Goal: Task Accomplishment & Management: Use online tool/utility

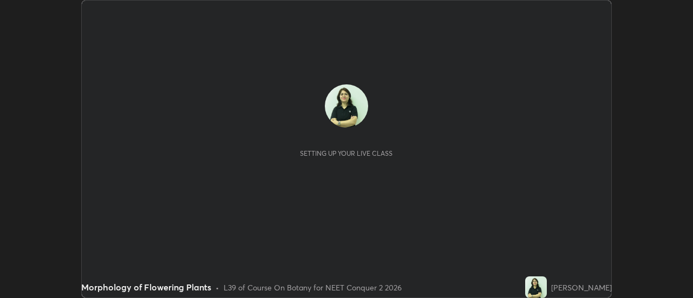
scroll to position [298, 693]
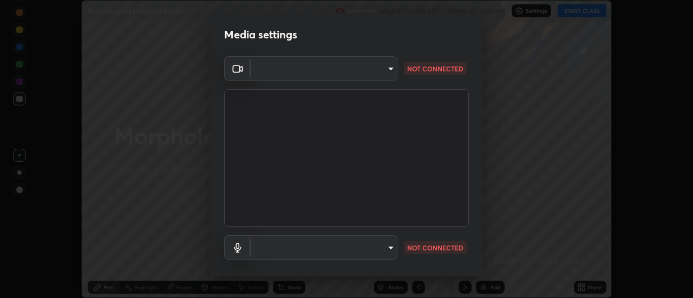
type input "17f3146ffc408401482da091302dd484cdfe799ef6154e21a3a5c8c08ece1141"
type input "default"
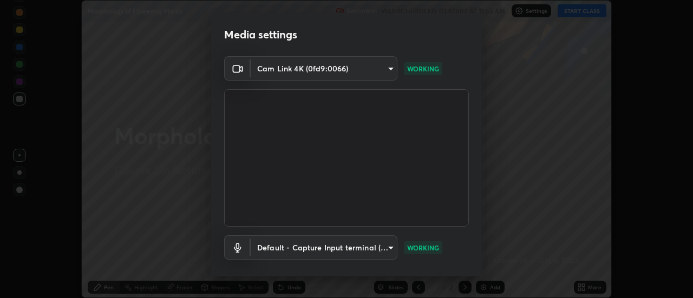
scroll to position [57, 0]
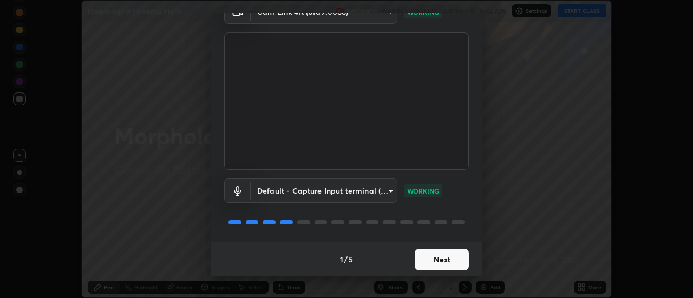
click at [438, 262] on button "Next" at bounding box center [442, 260] width 54 height 22
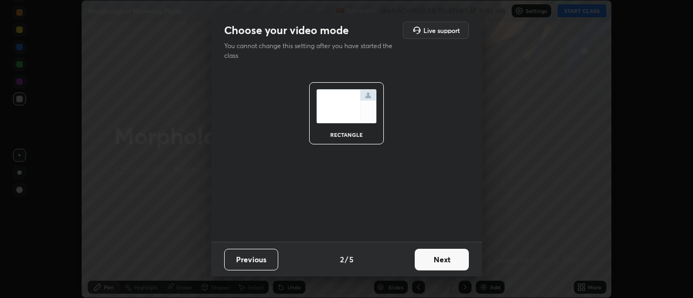
click at [437, 259] on button "Next" at bounding box center [442, 260] width 54 height 22
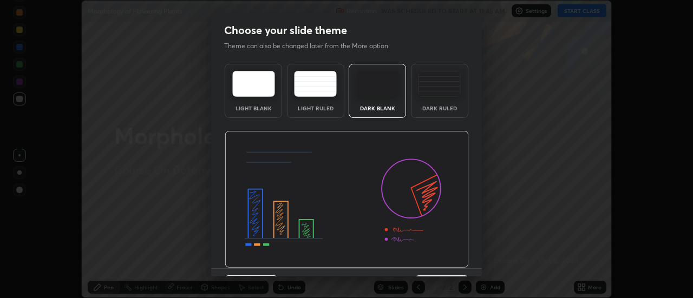
click at [437, 259] on img at bounding box center [347, 200] width 244 height 138
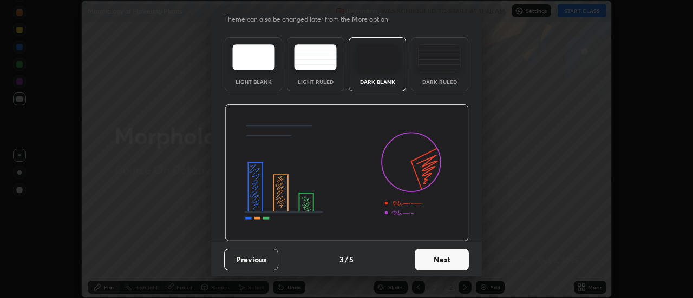
click at [434, 260] on button "Next" at bounding box center [442, 260] width 54 height 22
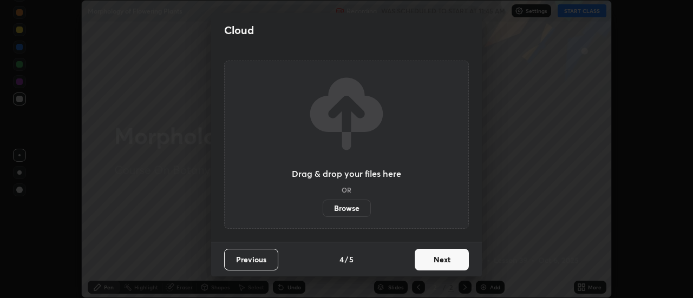
scroll to position [0, 0]
click at [434, 258] on button "Next" at bounding box center [442, 260] width 54 height 22
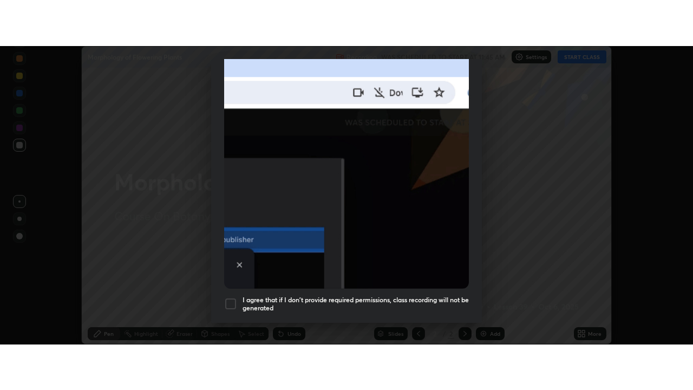
scroll to position [278, 0]
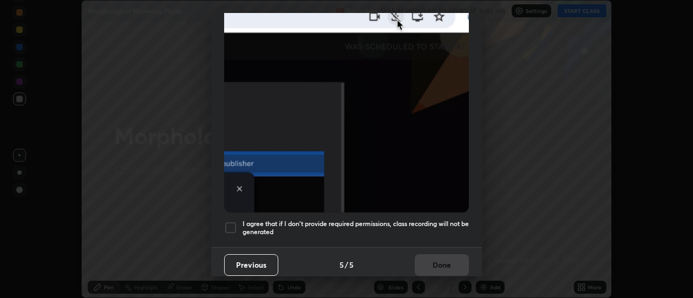
click at [232, 225] on div at bounding box center [230, 228] width 13 height 13
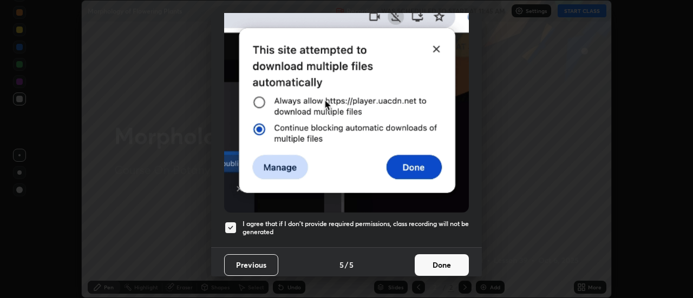
click at [444, 257] on button "Done" at bounding box center [442, 266] width 54 height 22
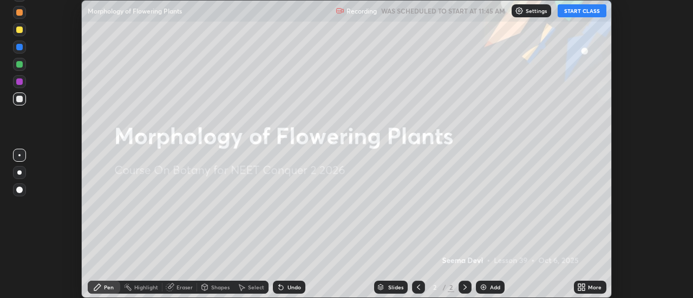
click at [596, 9] on button "START CLASS" at bounding box center [582, 10] width 49 height 13
click at [589, 288] on div "More" at bounding box center [595, 287] width 14 height 5
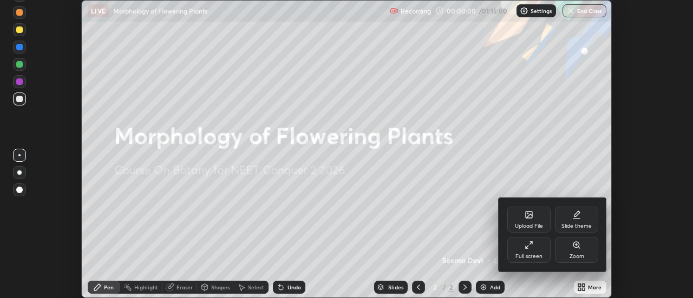
click at [537, 249] on div "Full screen" at bounding box center [528, 250] width 43 height 26
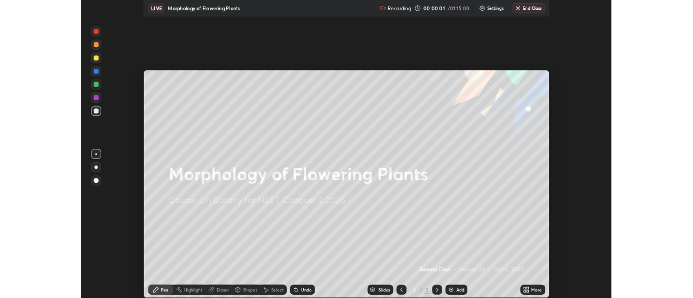
scroll to position [390, 693]
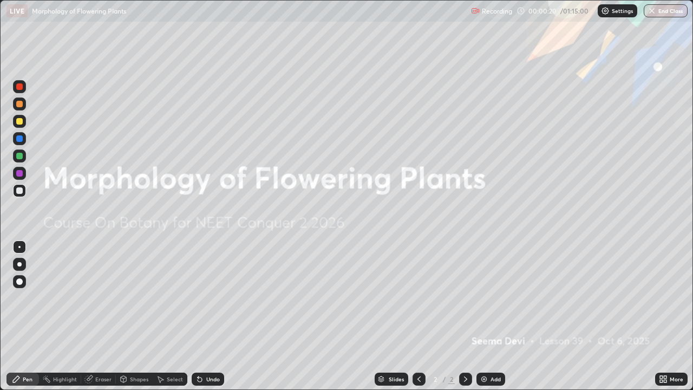
click at [491, 298] on div "Add" at bounding box center [496, 378] width 10 height 5
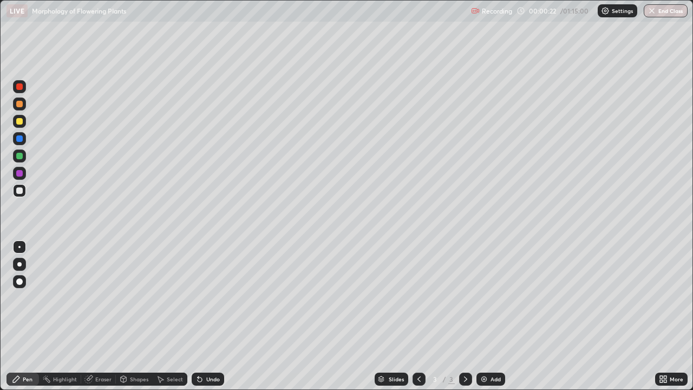
click at [21, 263] on div at bounding box center [19, 264] width 13 height 13
click at [18, 123] on div at bounding box center [19, 121] width 6 height 6
click at [18, 189] on div at bounding box center [19, 190] width 6 height 6
click at [21, 120] on div at bounding box center [19, 121] width 6 height 6
click at [17, 190] on div at bounding box center [19, 190] width 6 height 6
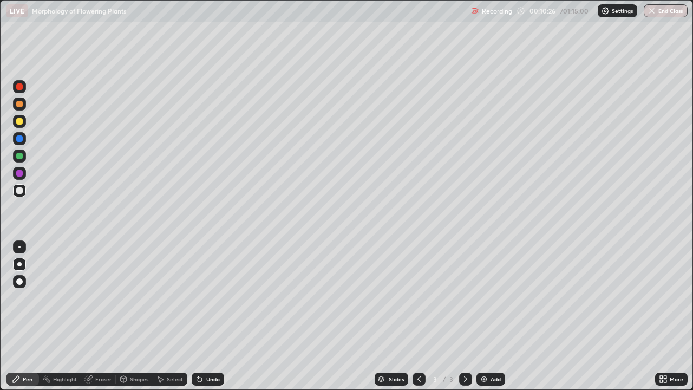
click at [489, 298] on div "Add" at bounding box center [491, 379] width 29 height 13
click at [665, 298] on icon at bounding box center [665, 377] width 3 height 3
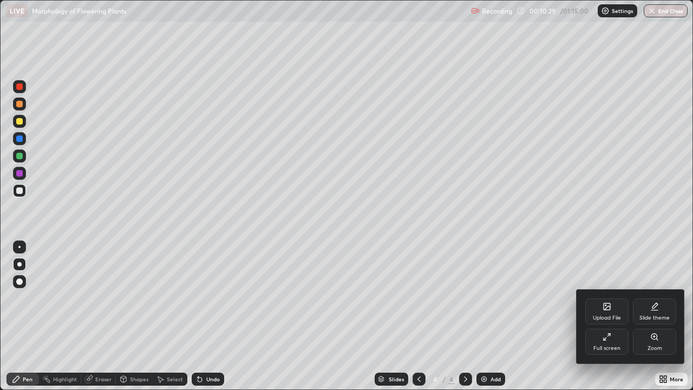
click at [654, 298] on div "Slide theme" at bounding box center [654, 311] width 43 height 26
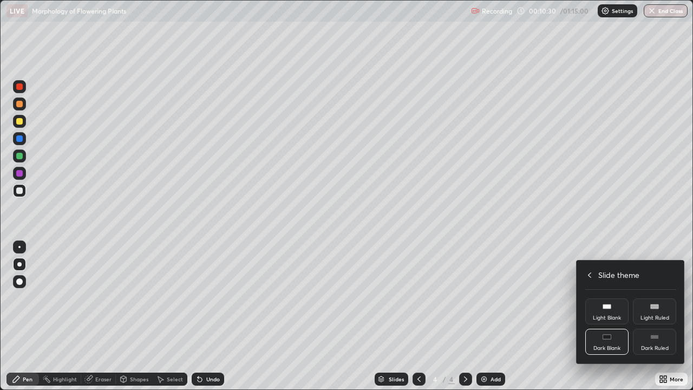
click at [653, 298] on rect at bounding box center [654, 337] width 8 height 4
click at [491, 298] on div at bounding box center [346, 195] width 693 height 390
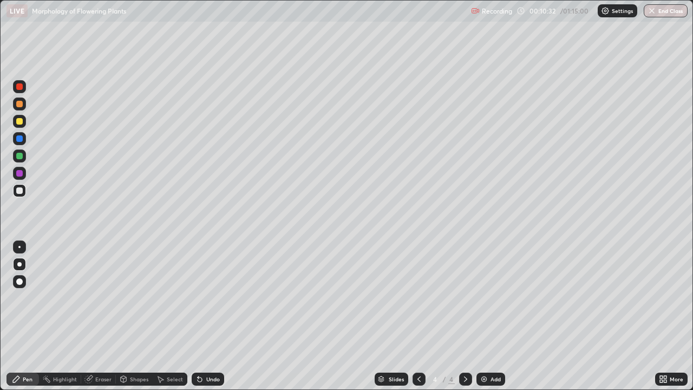
click at [489, 298] on div "Add" at bounding box center [491, 379] width 29 height 13
click at [25, 122] on div at bounding box center [19, 121] width 13 height 13
click at [17, 156] on div at bounding box center [19, 156] width 6 height 6
click at [202, 298] on icon at bounding box center [200, 379] width 9 height 9
click at [672, 298] on div "More" at bounding box center [677, 378] width 14 height 5
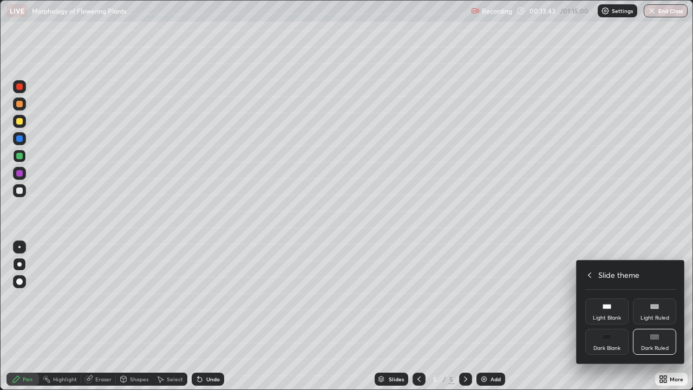
click at [590, 275] on icon at bounding box center [589, 275] width 9 height 9
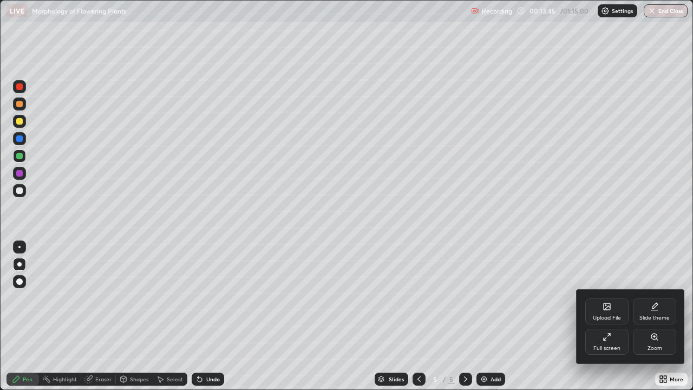
click at [604, 298] on div "Full screen" at bounding box center [606, 342] width 43 height 26
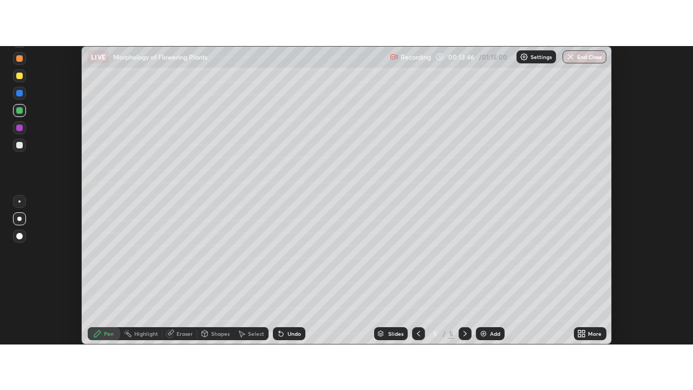
scroll to position [53861, 53466]
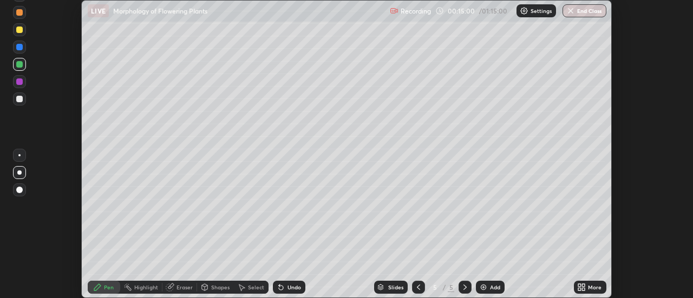
click at [587, 287] on div "More" at bounding box center [590, 287] width 32 height 13
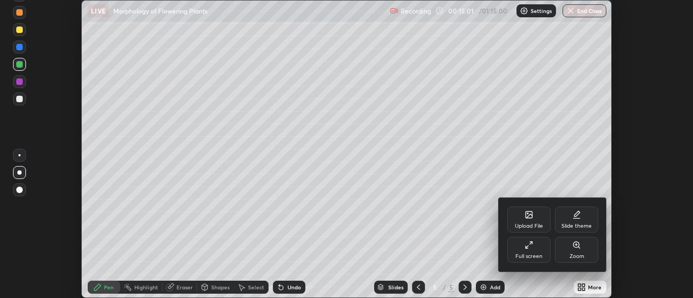
click at [530, 248] on icon at bounding box center [529, 245] width 9 height 9
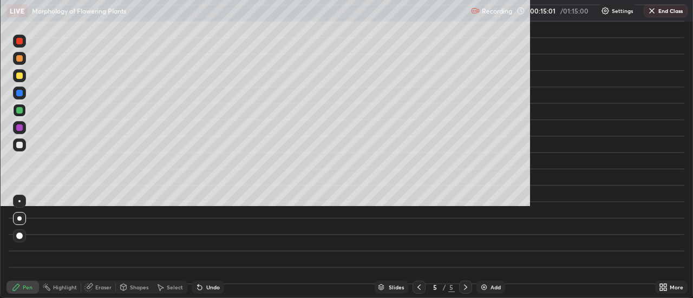
scroll to position [390, 693]
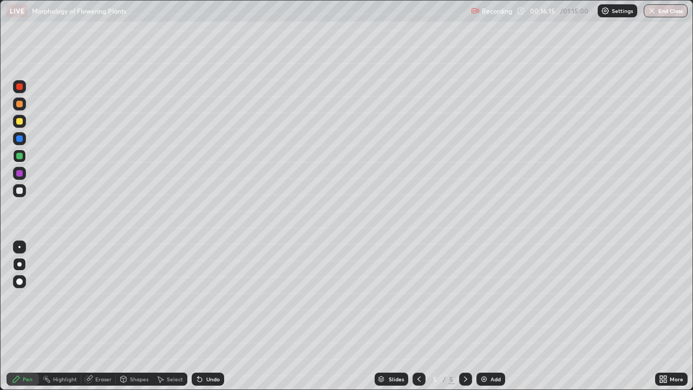
click at [21, 172] on div at bounding box center [19, 173] width 6 height 6
click at [19, 247] on div at bounding box center [19, 247] width 2 height 2
click at [104, 298] on div "Eraser" at bounding box center [103, 378] width 16 height 5
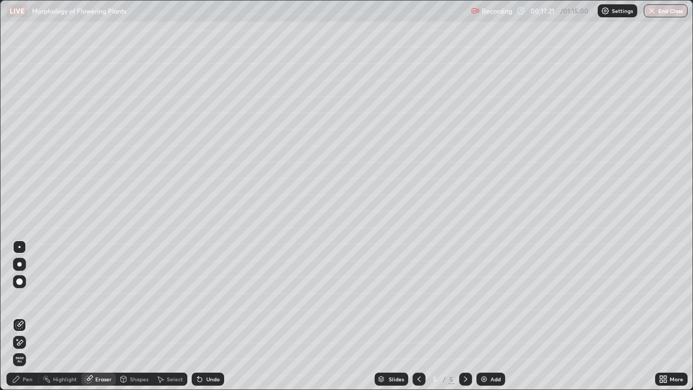
click at [31, 298] on div "Pen" at bounding box center [28, 378] width 10 height 5
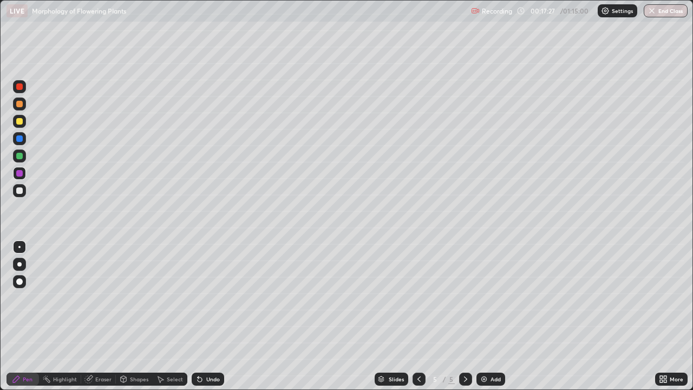
click at [97, 298] on div "Eraser" at bounding box center [103, 378] width 16 height 5
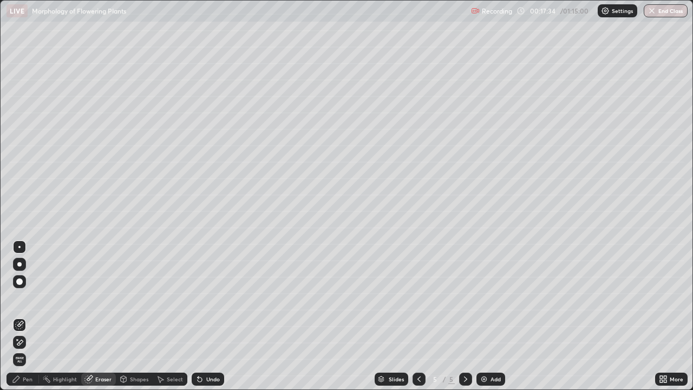
click at [27, 298] on div "Pen" at bounding box center [28, 378] width 10 height 5
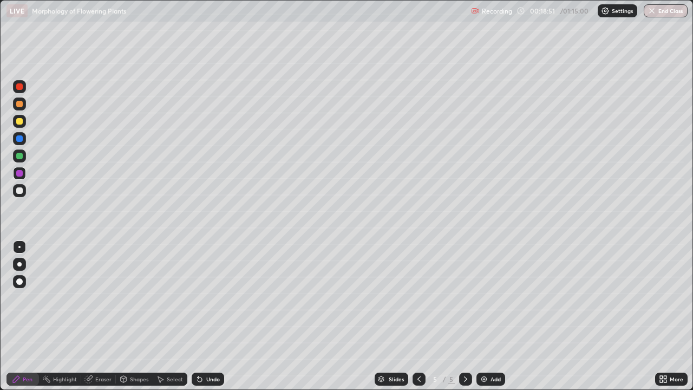
click at [20, 279] on div at bounding box center [19, 281] width 6 height 6
click at [18, 262] on div at bounding box center [19, 264] width 4 height 4
click at [213, 298] on div "Undo" at bounding box center [213, 378] width 14 height 5
click at [29, 298] on div "Pen" at bounding box center [28, 378] width 10 height 5
click at [20, 246] on div at bounding box center [19, 247] width 2 height 2
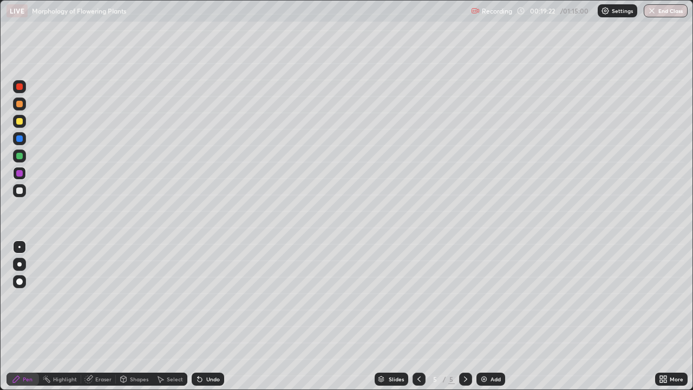
click at [213, 298] on div "Undo" at bounding box center [208, 379] width 32 height 13
click at [198, 298] on icon at bounding box center [200, 379] width 4 height 4
click at [97, 298] on div "Eraser" at bounding box center [103, 378] width 16 height 5
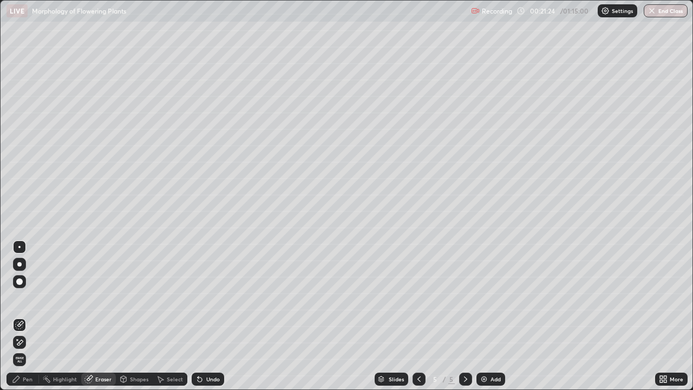
click at [23, 298] on div "Pen" at bounding box center [22, 379] width 32 height 13
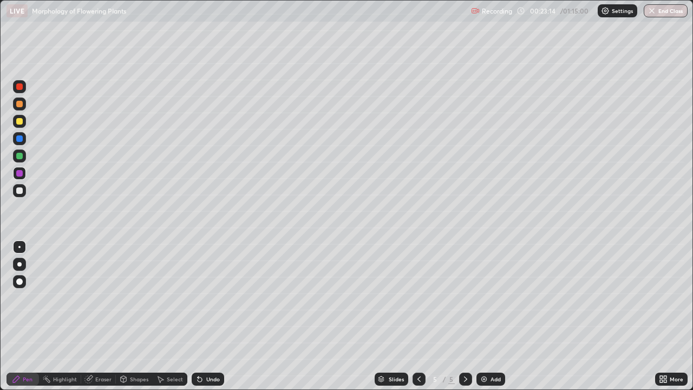
click at [206, 298] on div "Undo" at bounding box center [213, 378] width 14 height 5
click at [204, 298] on div "Undo" at bounding box center [208, 379] width 32 height 13
click at [206, 298] on div "Undo" at bounding box center [213, 378] width 14 height 5
click at [18, 187] on div at bounding box center [19, 190] width 6 height 6
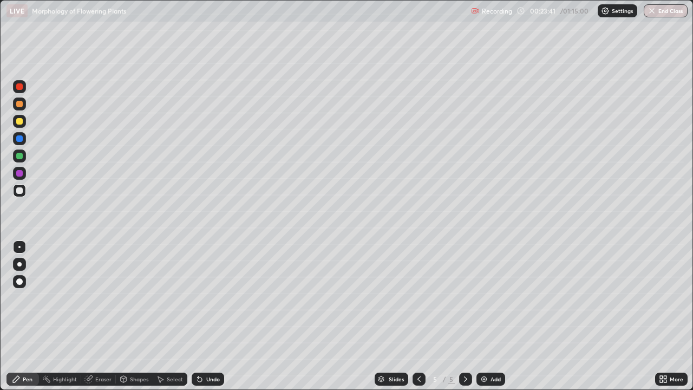
click at [18, 174] on div at bounding box center [19, 173] width 6 height 6
click at [16, 193] on div at bounding box center [19, 190] width 13 height 13
click at [106, 298] on div "Eraser" at bounding box center [103, 378] width 16 height 5
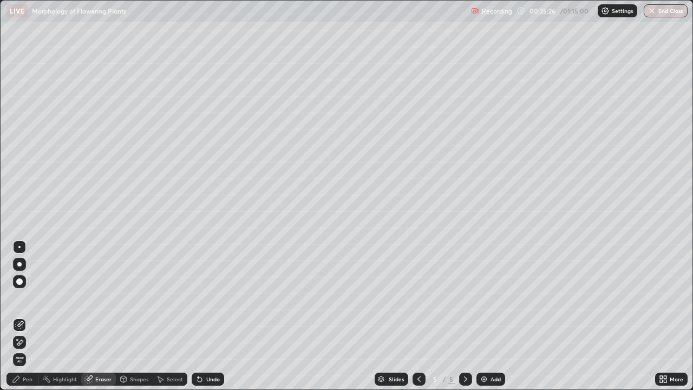
click at [29, 298] on div "Pen" at bounding box center [28, 378] width 10 height 5
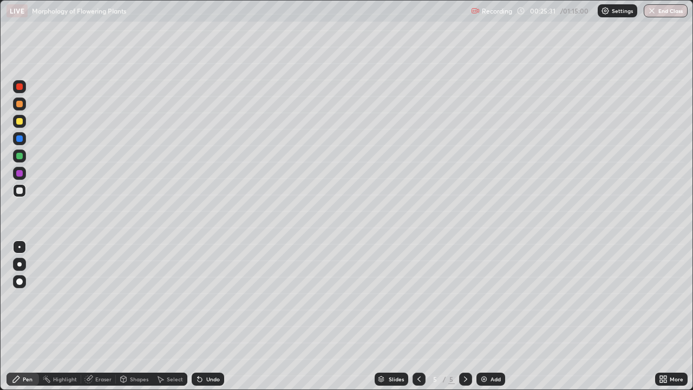
click at [209, 298] on div "Undo" at bounding box center [213, 378] width 14 height 5
click at [207, 298] on div "Undo" at bounding box center [213, 378] width 14 height 5
click at [206, 298] on div "Undo" at bounding box center [208, 379] width 32 height 13
click at [216, 298] on div "Undo" at bounding box center [213, 378] width 14 height 5
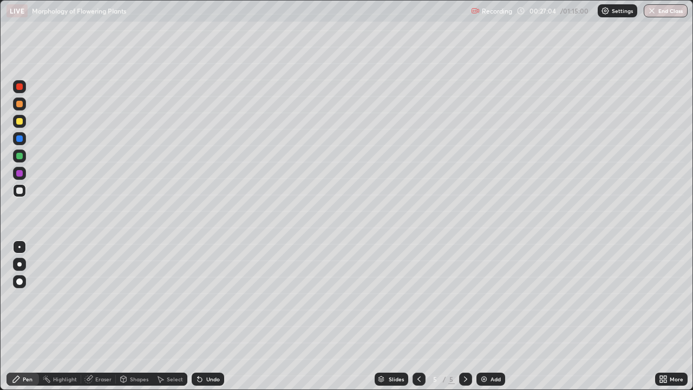
click at [16, 173] on div at bounding box center [19, 173] width 6 height 6
click at [492, 298] on div "Add" at bounding box center [491, 379] width 29 height 13
click at [418, 298] on icon at bounding box center [419, 379] width 9 height 9
click at [676, 298] on div "More" at bounding box center [677, 378] width 14 height 5
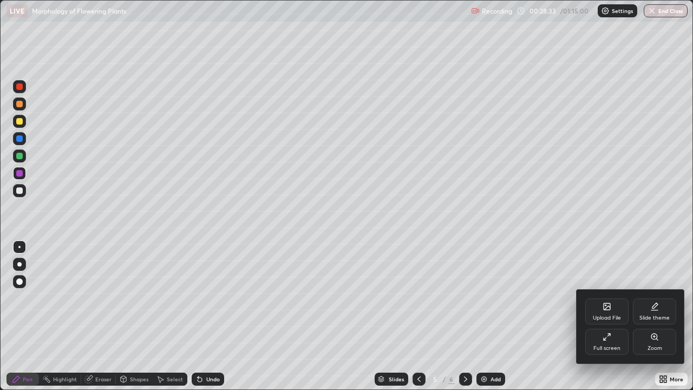
click at [606, 298] on div "Full screen" at bounding box center [606, 342] width 43 height 26
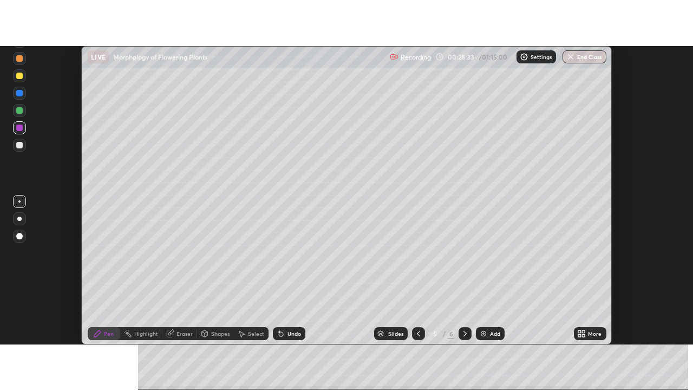
scroll to position [53861, 53466]
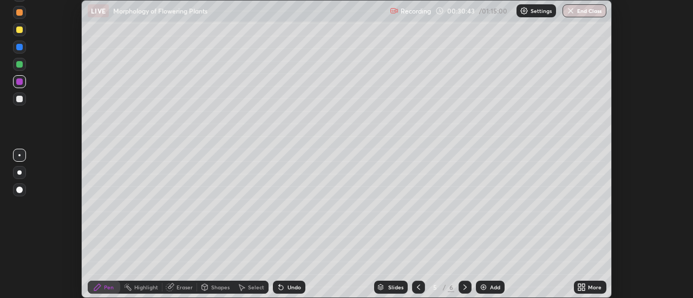
click at [589, 287] on div "More" at bounding box center [595, 287] width 14 height 5
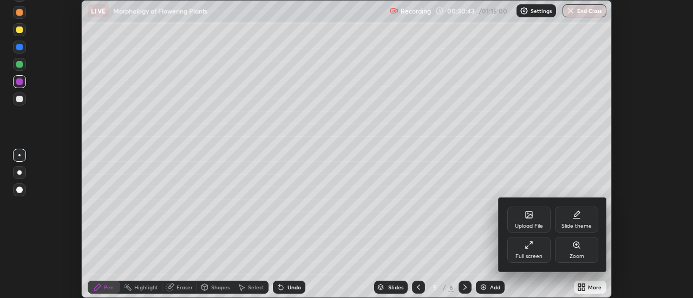
click at [527, 248] on icon at bounding box center [527, 247] width 2 height 2
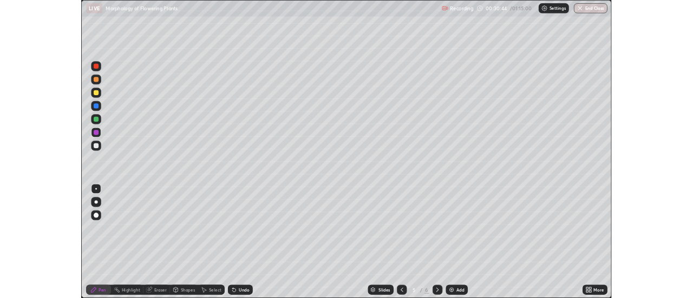
scroll to position [390, 693]
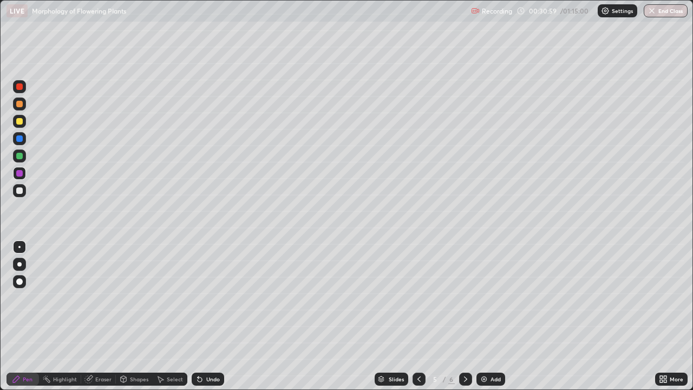
click at [492, 298] on div "Add" at bounding box center [496, 378] width 10 height 5
click at [18, 264] on div at bounding box center [19, 264] width 4 height 4
click at [20, 117] on div at bounding box center [19, 121] width 13 height 13
click at [19, 139] on div at bounding box center [19, 138] width 6 height 6
click at [210, 298] on div "Undo" at bounding box center [213, 378] width 14 height 5
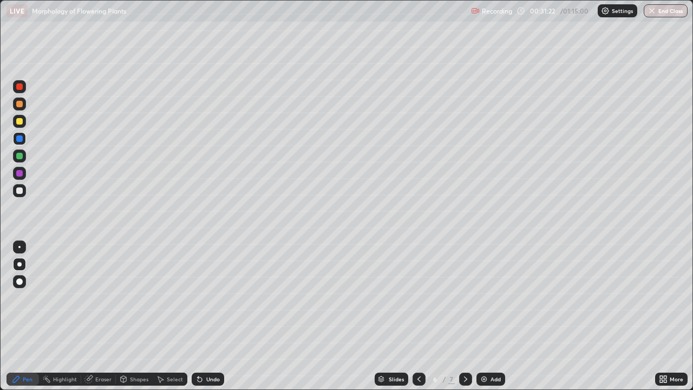
click at [22, 156] on div at bounding box center [19, 156] width 6 height 6
click at [19, 247] on div at bounding box center [19, 247] width 2 height 2
click at [19, 191] on div at bounding box center [19, 190] width 6 height 6
click at [17, 265] on div at bounding box center [19, 264] width 4 height 4
click at [18, 140] on div at bounding box center [19, 138] width 6 height 6
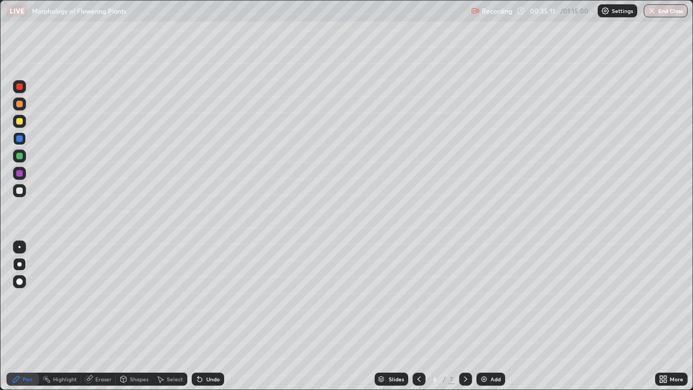
click at [493, 298] on div "Add" at bounding box center [496, 378] width 10 height 5
click at [21, 122] on div at bounding box center [19, 121] width 6 height 6
click at [209, 298] on div "Undo" at bounding box center [208, 379] width 32 height 13
click at [206, 298] on div "Undo" at bounding box center [213, 378] width 14 height 5
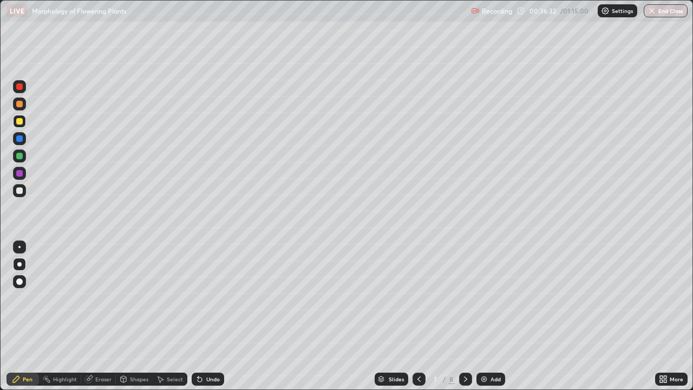
click at [19, 141] on div at bounding box center [19, 138] width 6 height 6
click at [20, 248] on div at bounding box center [19, 246] width 13 height 13
click at [19, 264] on div at bounding box center [19, 264] width 4 height 4
click at [18, 123] on div at bounding box center [19, 121] width 6 height 6
click at [19, 140] on div at bounding box center [19, 138] width 6 height 6
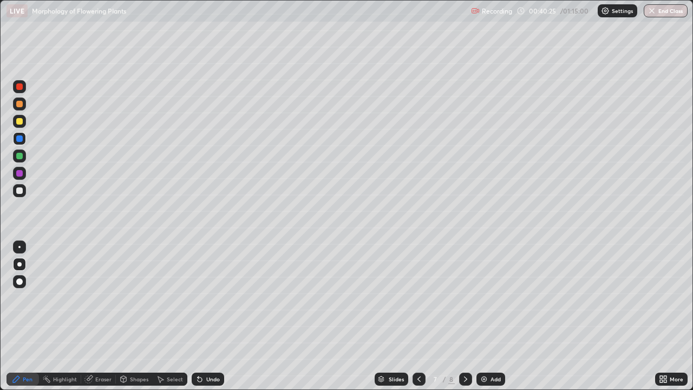
click at [21, 123] on div at bounding box center [19, 121] width 6 height 6
click at [492, 298] on div "Add" at bounding box center [496, 378] width 10 height 5
click at [19, 171] on div at bounding box center [19, 173] width 6 height 6
click at [206, 298] on div "Undo" at bounding box center [213, 378] width 14 height 5
click at [19, 247] on div at bounding box center [19, 247] width 2 height 2
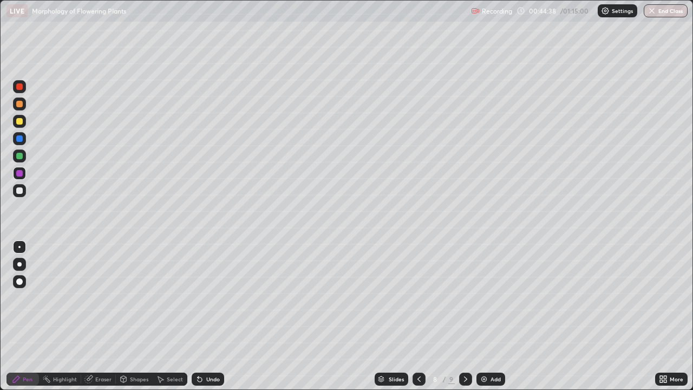
click at [22, 188] on div at bounding box center [19, 190] width 6 height 6
click at [206, 298] on div "Undo" at bounding box center [213, 378] width 14 height 5
click at [20, 155] on div at bounding box center [19, 156] width 6 height 6
click at [207, 298] on div "Undo" at bounding box center [213, 378] width 14 height 5
click at [19, 175] on div at bounding box center [19, 173] width 6 height 6
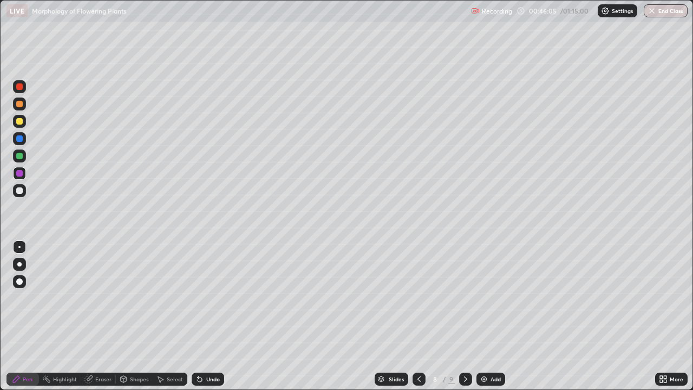
click at [17, 154] on div at bounding box center [19, 156] width 6 height 6
click at [20, 191] on div at bounding box center [19, 190] width 6 height 6
click at [206, 298] on div "Undo" at bounding box center [213, 378] width 14 height 5
click at [18, 264] on div at bounding box center [19, 264] width 4 height 4
click at [210, 298] on div "Undo" at bounding box center [213, 378] width 14 height 5
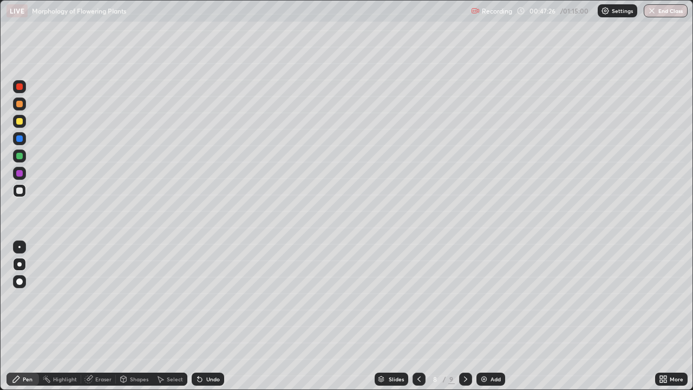
click at [211, 298] on div "Undo" at bounding box center [208, 379] width 32 height 13
click at [212, 298] on div "Undo" at bounding box center [208, 379] width 32 height 13
click at [211, 298] on div "Undo" at bounding box center [213, 378] width 14 height 5
click at [209, 298] on div "Undo" at bounding box center [213, 378] width 14 height 5
click at [22, 173] on div at bounding box center [19, 173] width 6 height 6
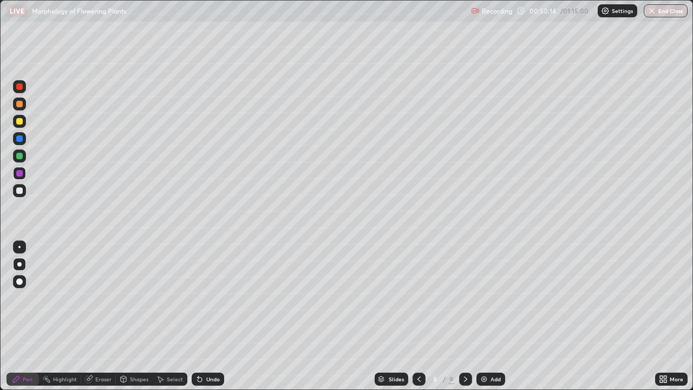
click at [19, 192] on div at bounding box center [19, 190] width 6 height 6
click at [19, 174] on div at bounding box center [19, 173] width 6 height 6
click at [489, 298] on div "Add" at bounding box center [491, 379] width 29 height 13
click at [20, 195] on div at bounding box center [19, 190] width 13 height 13
click at [13, 154] on div at bounding box center [19, 155] width 13 height 13
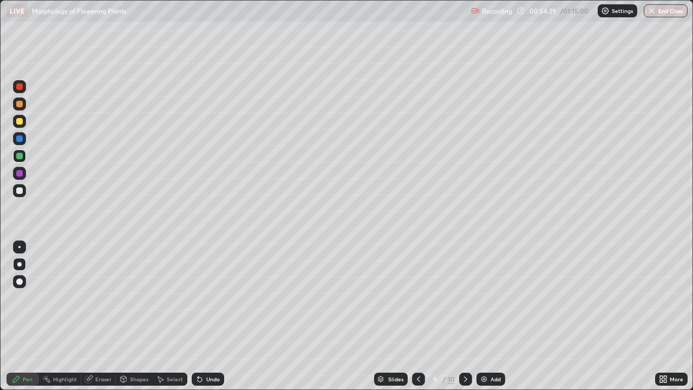
click at [20, 173] on div at bounding box center [19, 173] width 6 height 6
click at [19, 137] on div at bounding box center [19, 138] width 6 height 6
click at [19, 247] on div at bounding box center [19, 247] width 2 height 2
click at [22, 172] on div at bounding box center [19, 173] width 6 height 6
click at [23, 157] on div at bounding box center [19, 155] width 13 height 13
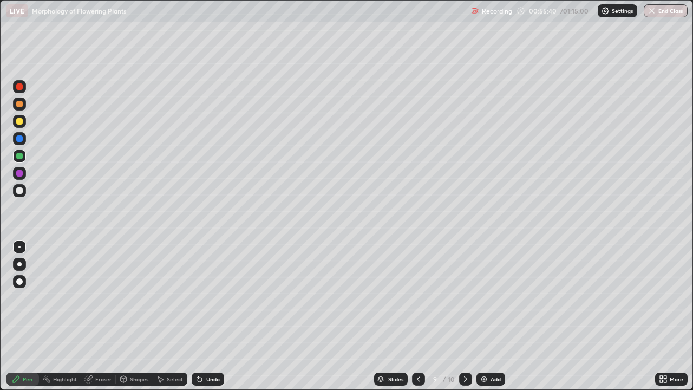
click at [19, 264] on div at bounding box center [19, 264] width 4 height 4
click at [19, 175] on div at bounding box center [19, 173] width 6 height 6
click at [19, 193] on div at bounding box center [19, 190] width 6 height 6
click at [491, 298] on div "Add" at bounding box center [496, 378] width 10 height 5
click at [19, 106] on div at bounding box center [19, 104] width 6 height 6
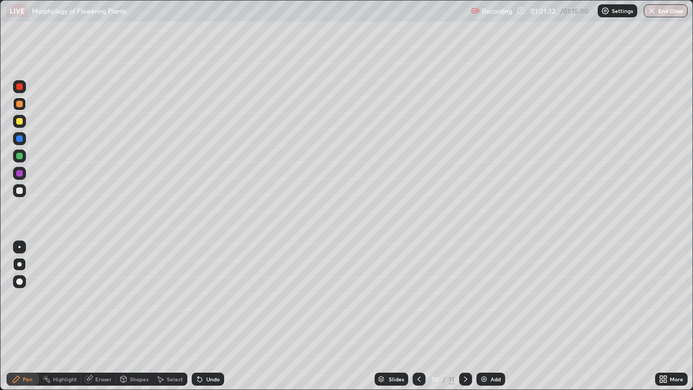
click at [19, 247] on div at bounding box center [19, 247] width 2 height 2
click at [21, 190] on div at bounding box center [19, 190] width 6 height 6
click at [495, 298] on div "Add" at bounding box center [496, 378] width 10 height 5
click at [18, 265] on div at bounding box center [19, 264] width 4 height 4
click at [202, 298] on icon at bounding box center [200, 379] width 9 height 9
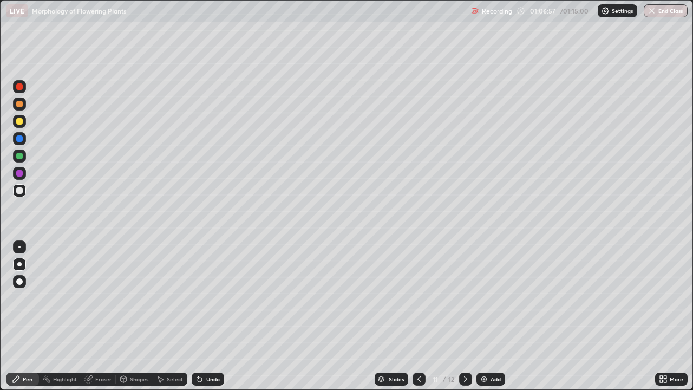
click at [19, 171] on div at bounding box center [19, 173] width 6 height 6
click at [671, 298] on div "More" at bounding box center [677, 378] width 14 height 5
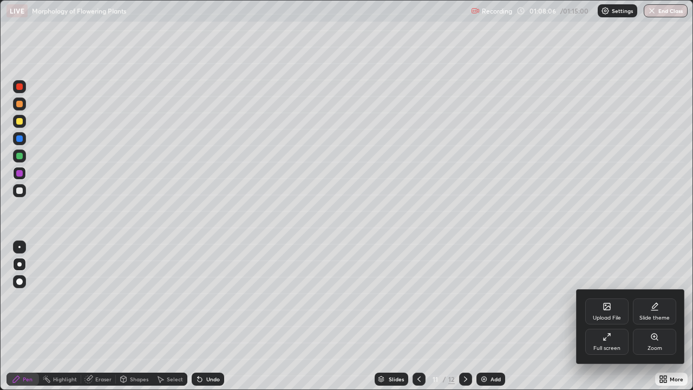
click at [607, 298] on icon at bounding box center [607, 308] width 6 height 4
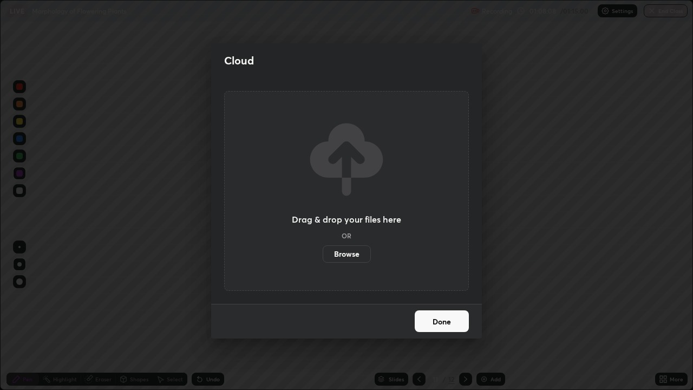
click at [338, 253] on label "Browse" at bounding box center [347, 253] width 48 height 17
click at [323, 253] on input "Browse" at bounding box center [323, 253] width 0 height 17
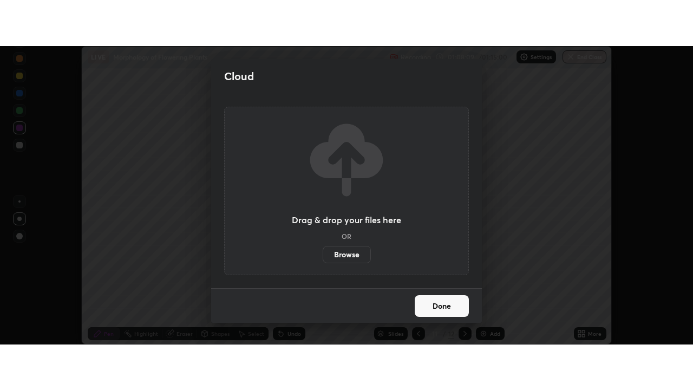
scroll to position [53861, 53466]
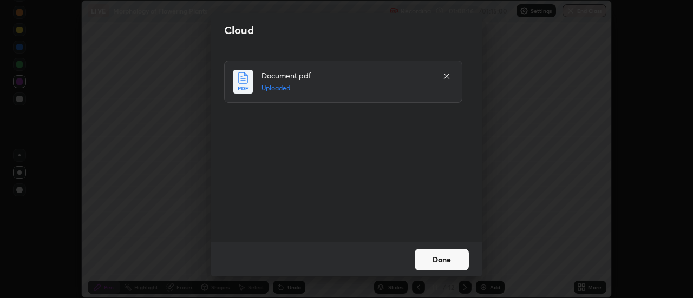
click at [434, 260] on button "Done" at bounding box center [442, 260] width 54 height 22
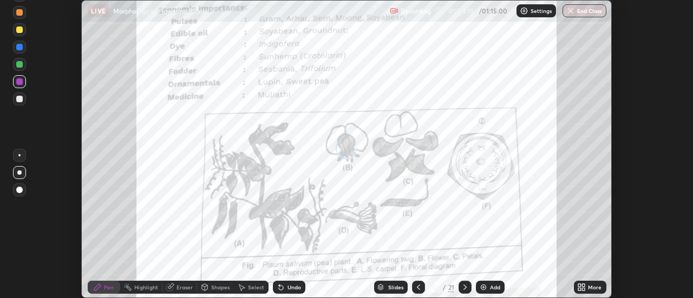
click at [590, 287] on div "More" at bounding box center [595, 287] width 14 height 5
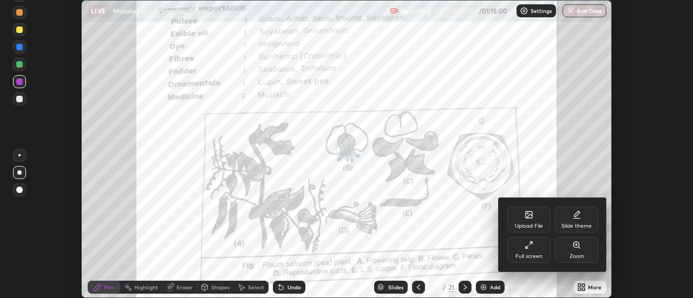
click at [535, 247] on div "Full screen" at bounding box center [528, 250] width 43 height 26
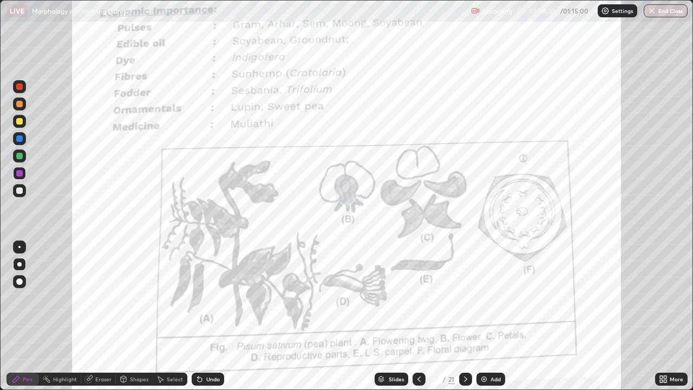
scroll to position [390, 693]
click at [531, 298] on div "Upload File Slide theme Full screen Zoom" at bounding box center [346, 195] width 693 height 390
click at [397, 298] on div "Slides" at bounding box center [396, 378] width 15 height 5
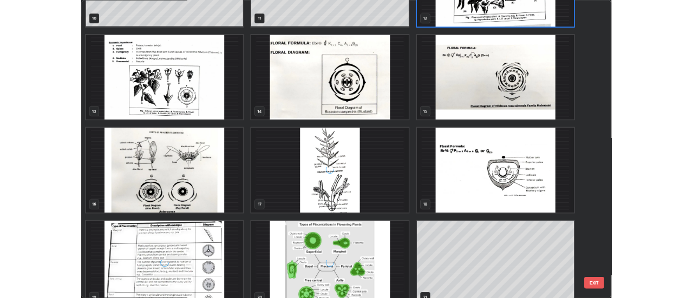
scroll to position [463, 0]
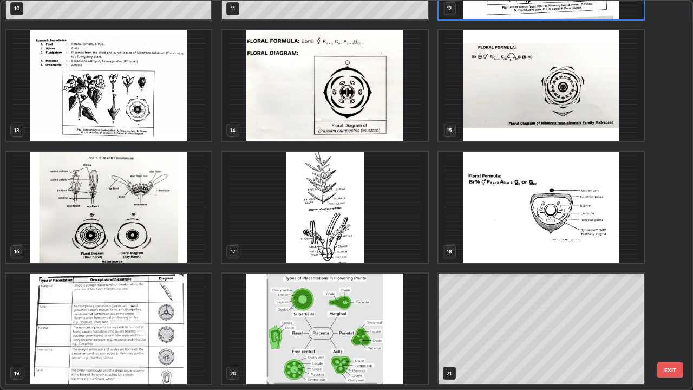
click at [340, 298] on img "grid" at bounding box center [324, 329] width 205 height 111
click at [337, 298] on img "grid" at bounding box center [324, 329] width 205 height 111
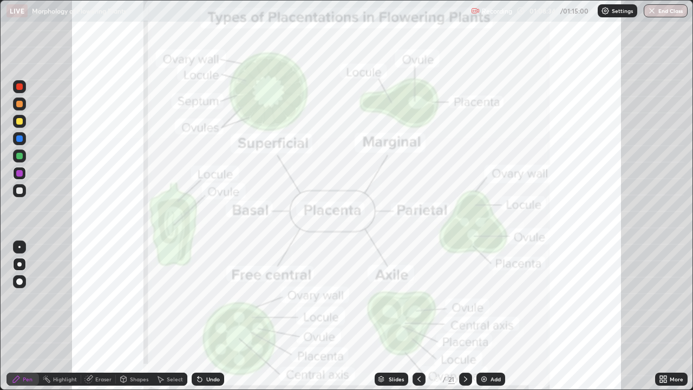
click at [15, 242] on div at bounding box center [19, 246] width 13 height 13
click at [20, 156] on div at bounding box center [19, 156] width 6 height 6
click at [24, 140] on div at bounding box center [19, 138] width 13 height 13
click at [213, 298] on div "Undo" at bounding box center [213, 378] width 14 height 5
click at [17, 170] on div at bounding box center [19, 173] width 13 height 13
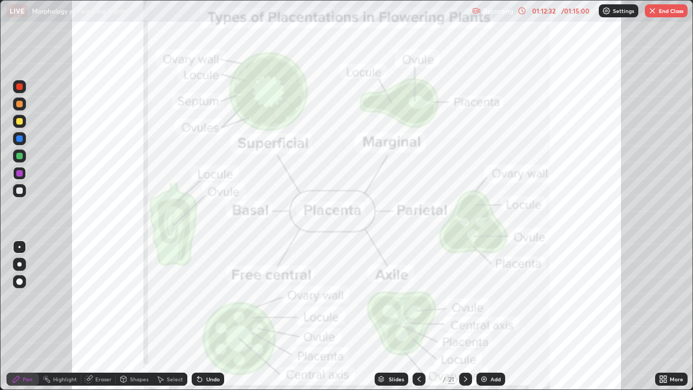
click at [20, 139] on div at bounding box center [19, 138] width 6 height 6
click at [209, 298] on div "Undo" at bounding box center [213, 378] width 14 height 5
click at [210, 298] on div "Undo" at bounding box center [213, 378] width 14 height 5
click at [210, 298] on div "Undo" at bounding box center [208, 379] width 32 height 13
click at [18, 173] on div at bounding box center [19, 173] width 6 height 6
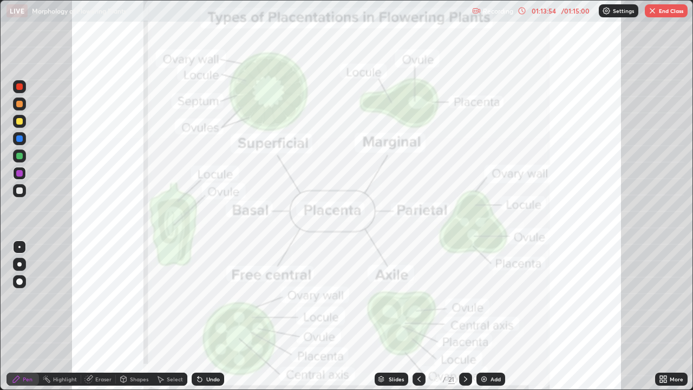
click at [214, 298] on div "Undo" at bounding box center [213, 378] width 14 height 5
click at [210, 298] on div "Undo" at bounding box center [213, 378] width 14 height 5
click at [211, 298] on div "Undo" at bounding box center [213, 378] width 14 height 5
click at [208, 298] on div "Undo" at bounding box center [213, 378] width 14 height 5
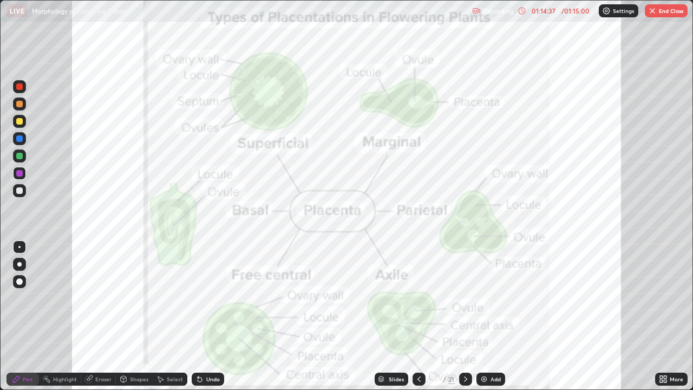
click at [207, 298] on div "Undo" at bounding box center [213, 378] width 14 height 5
click at [206, 298] on div "Undo" at bounding box center [213, 378] width 14 height 5
click at [207, 298] on div "Undo" at bounding box center [213, 378] width 14 height 5
click at [206, 298] on div "Undo" at bounding box center [213, 378] width 14 height 5
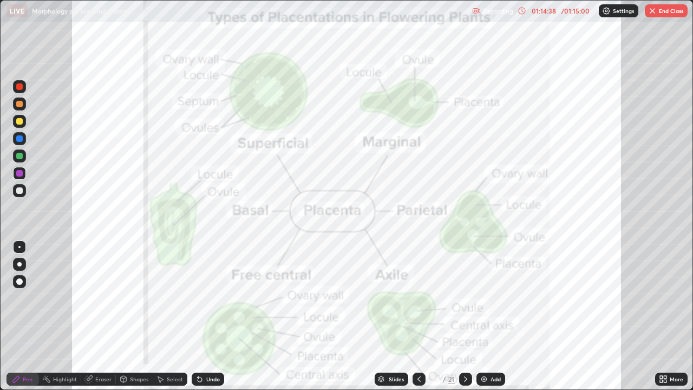
click at [206, 298] on div "Undo" at bounding box center [213, 378] width 14 height 5
click at [204, 298] on div "Undo" at bounding box center [208, 379] width 32 height 13
click at [203, 298] on div "Undo" at bounding box center [208, 379] width 32 height 13
click at [204, 298] on div "Undo" at bounding box center [208, 379] width 32 height 13
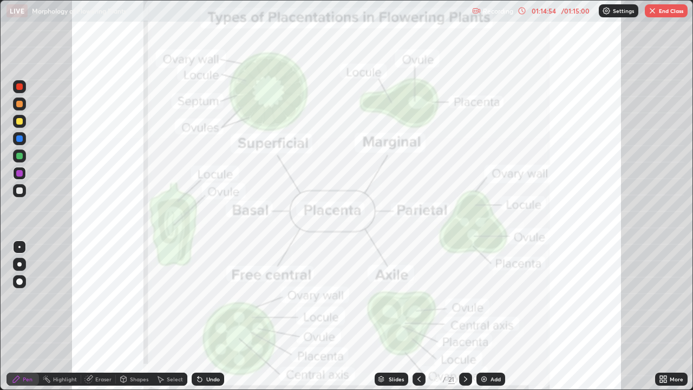
click at [21, 138] on div at bounding box center [19, 138] width 6 height 6
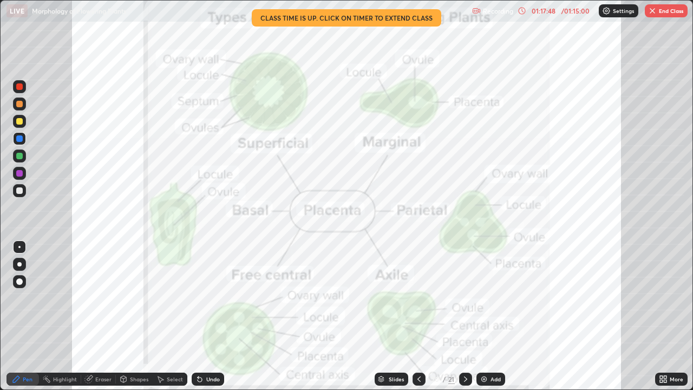
click at [658, 15] on button "End Class" at bounding box center [666, 10] width 43 height 13
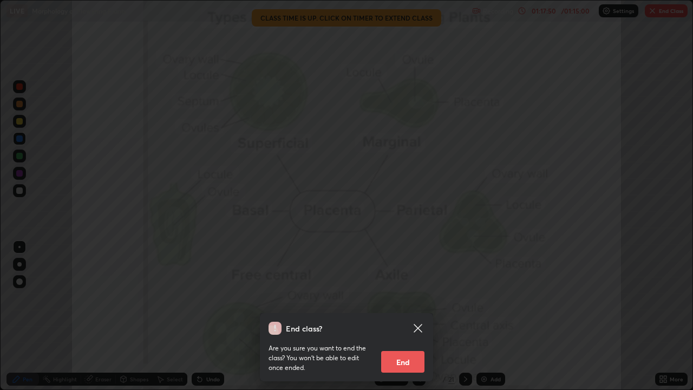
click at [405, 298] on button "End" at bounding box center [402, 362] width 43 height 22
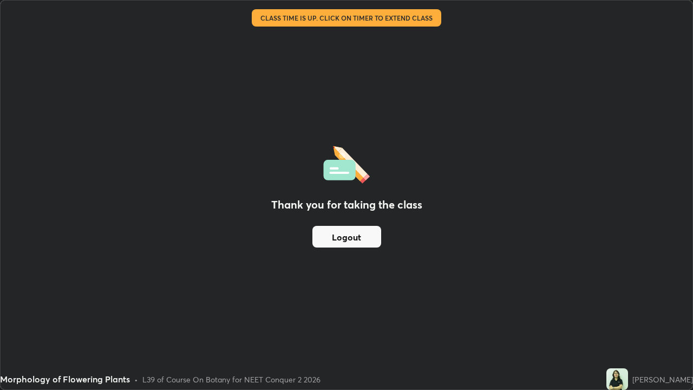
click at [348, 236] on button "Logout" at bounding box center [346, 237] width 69 height 22
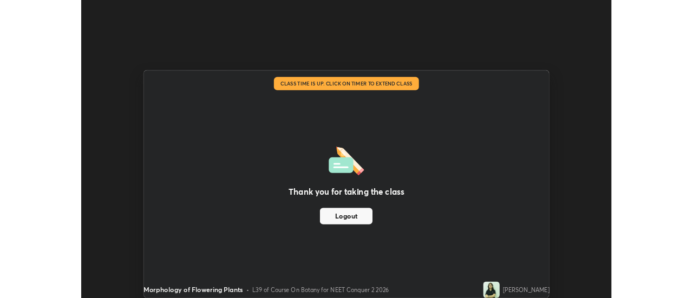
scroll to position [53861, 53466]
